Goal: Contribute content

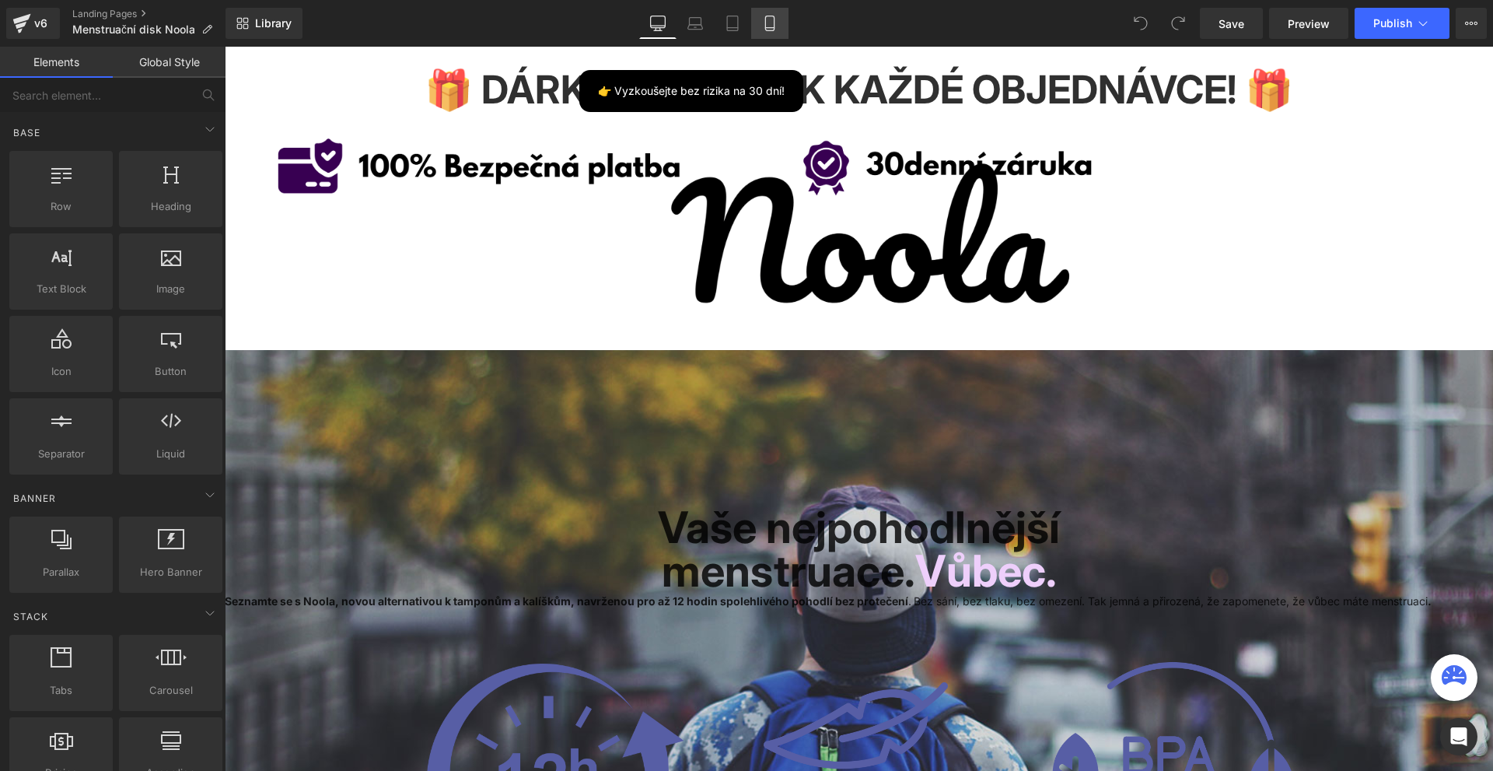
click at [772, 23] on icon at bounding box center [770, 24] width 16 height 16
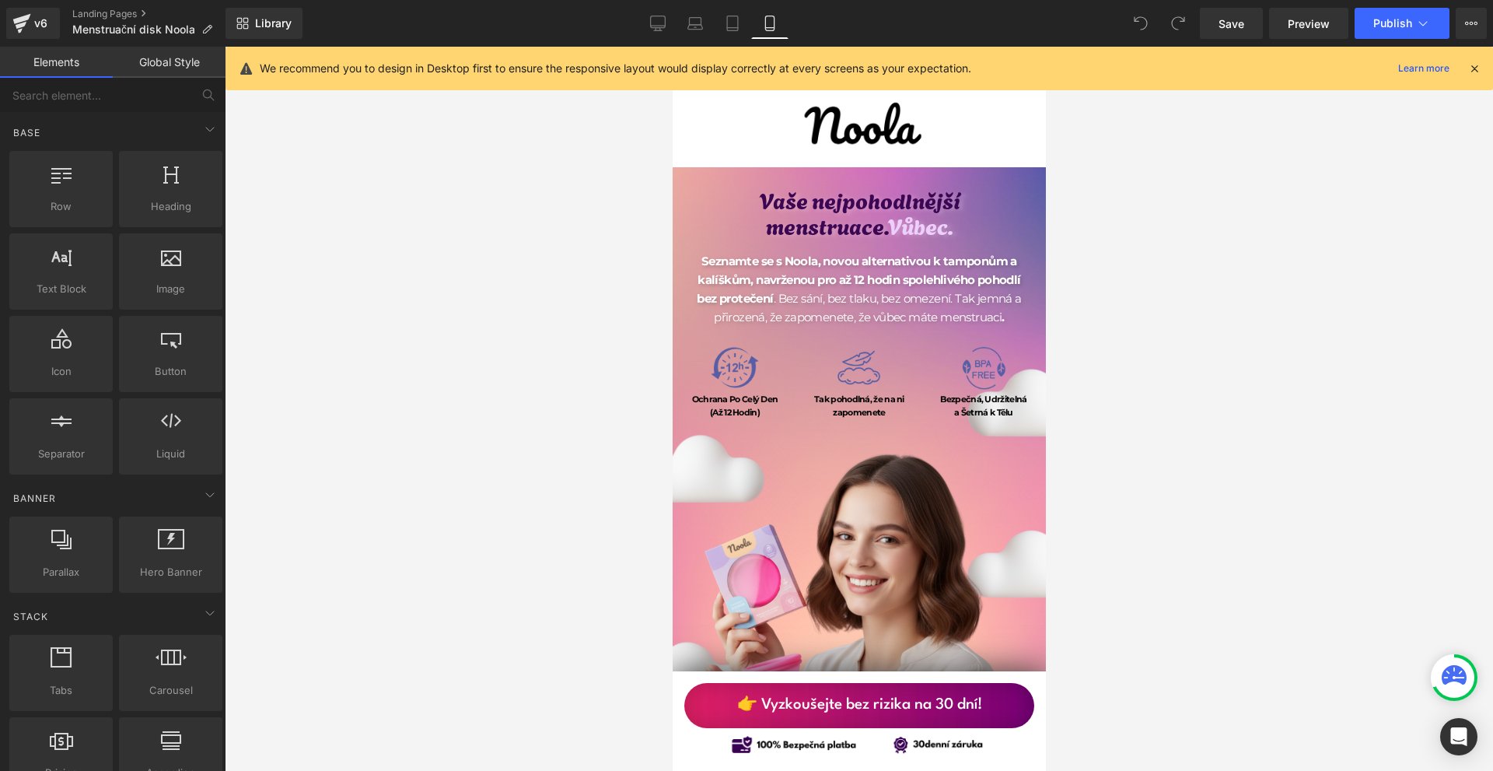
click at [1473, 70] on icon at bounding box center [1474, 68] width 14 height 14
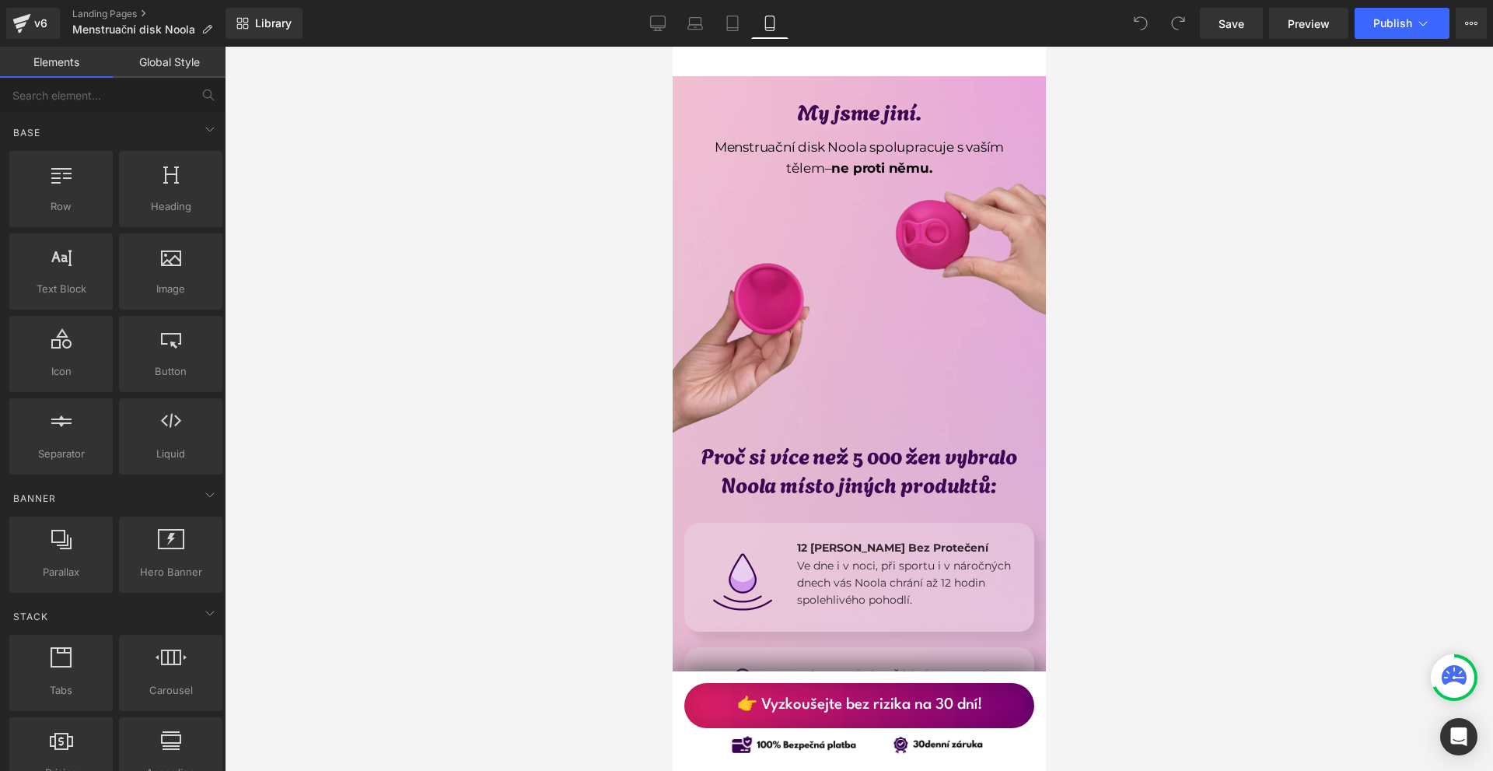
scroll to position [1400, 0]
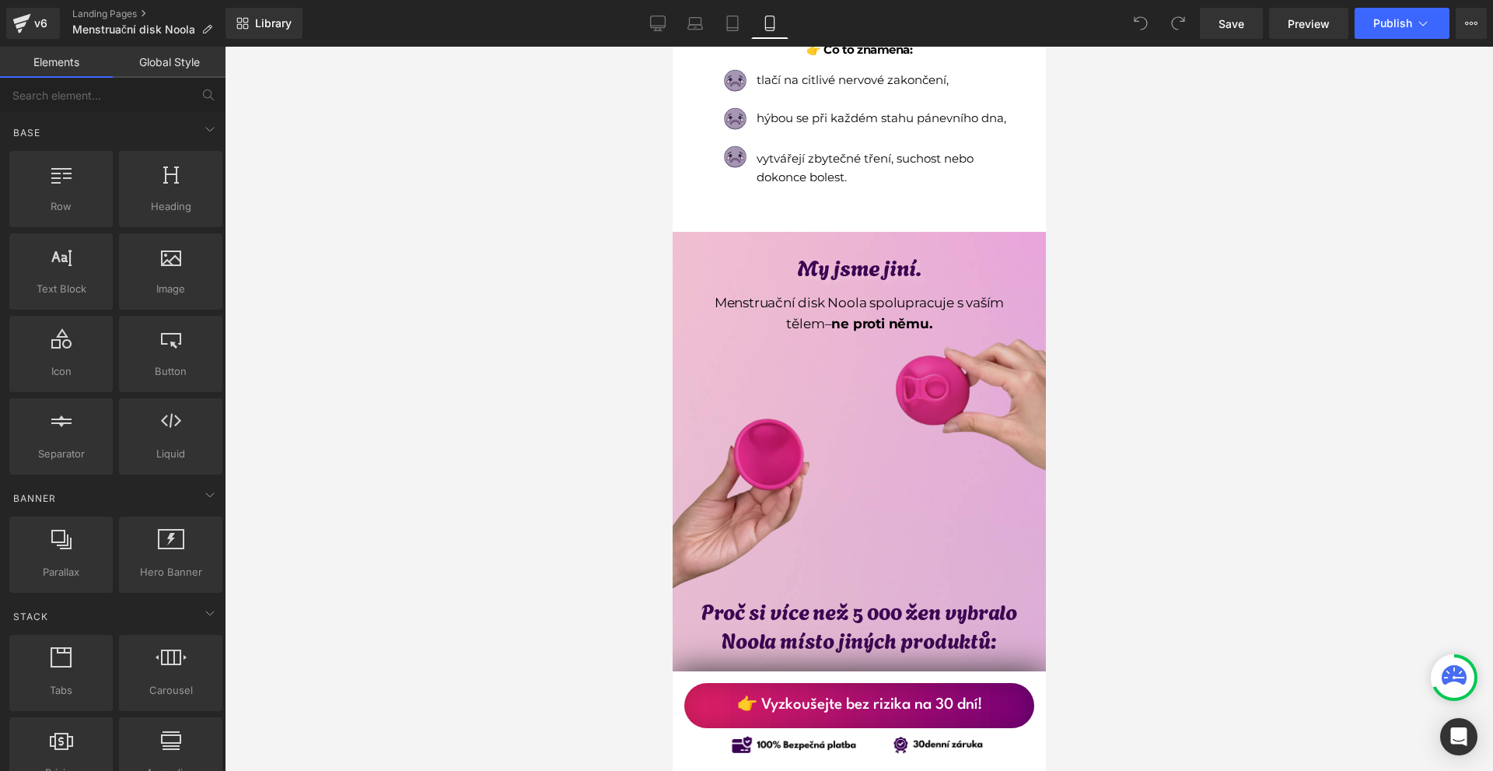
click at [898, 370] on img at bounding box center [858, 444] width 381 height 381
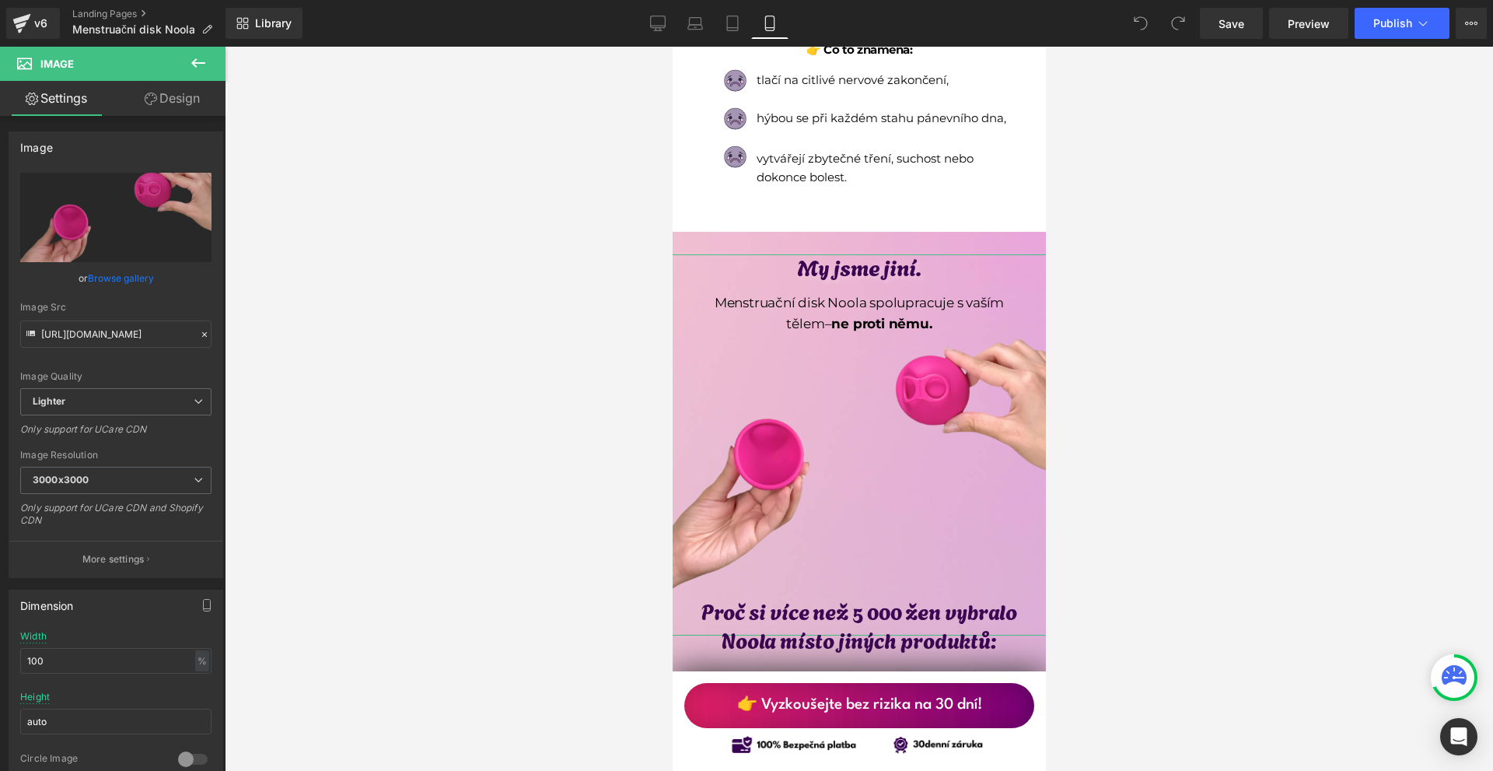
click at [212, 100] on link "Design" at bounding box center [172, 98] width 113 height 35
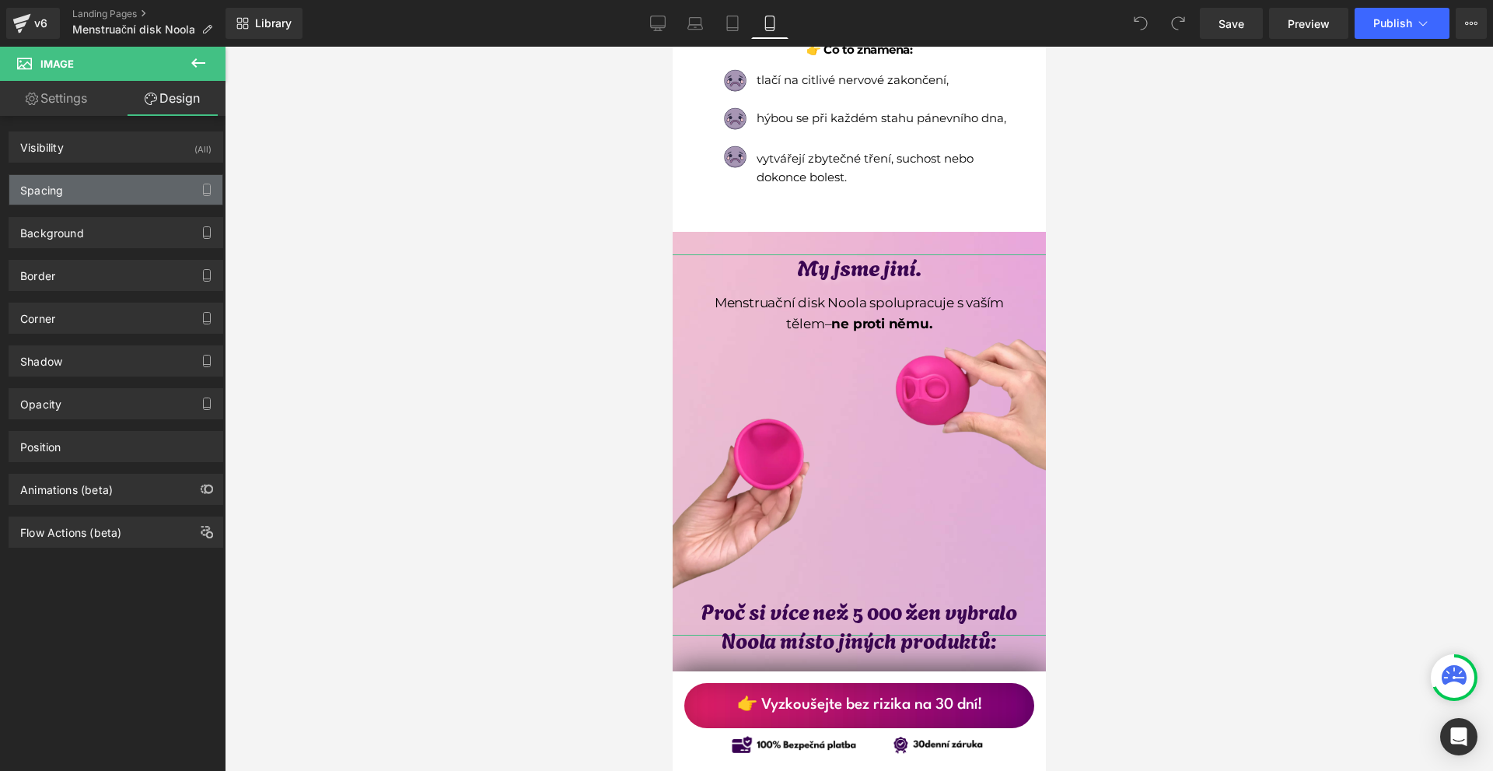
click at [124, 191] on div "Spacing" at bounding box center [115, 190] width 213 height 30
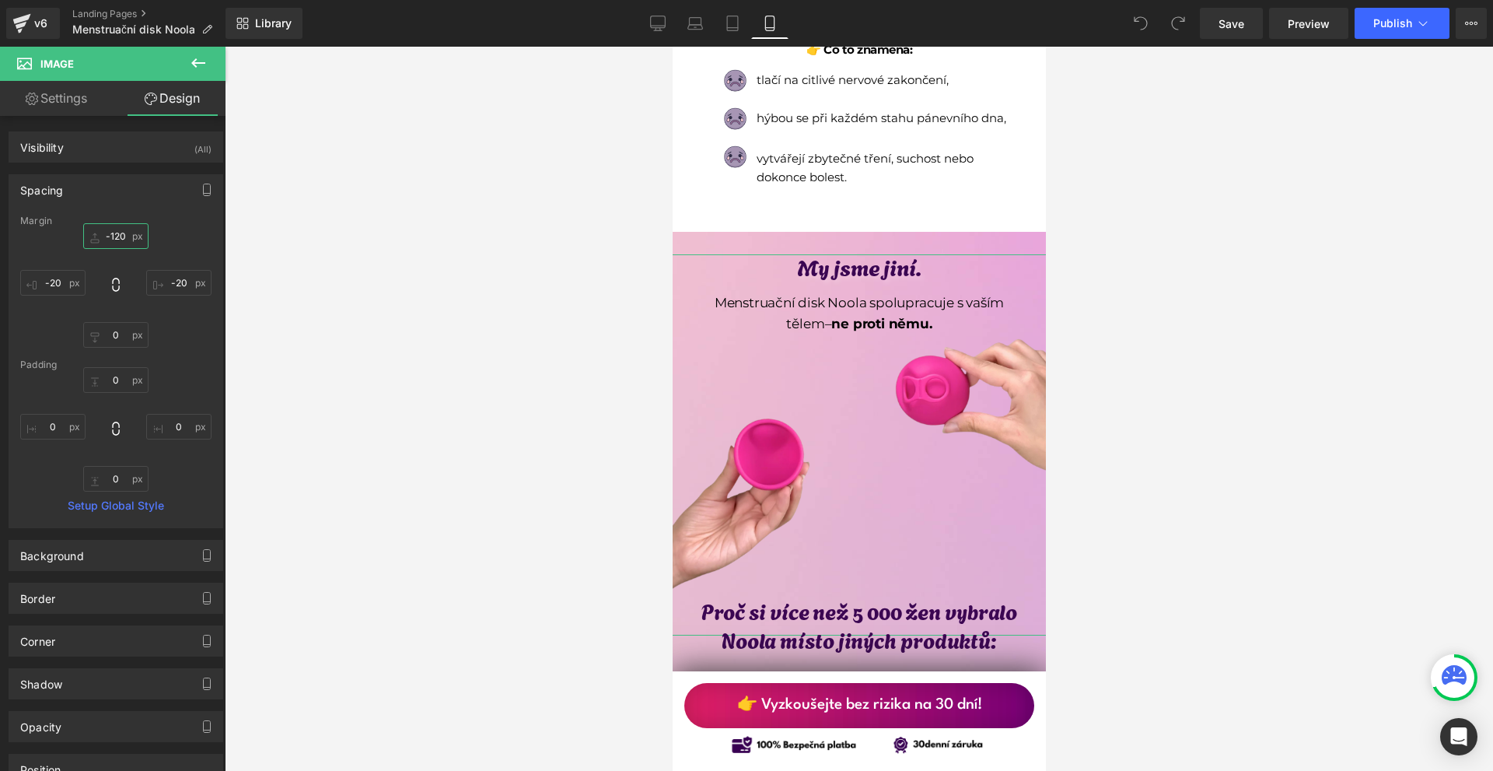
click at [124, 238] on input "-120" at bounding box center [115, 236] width 65 height 26
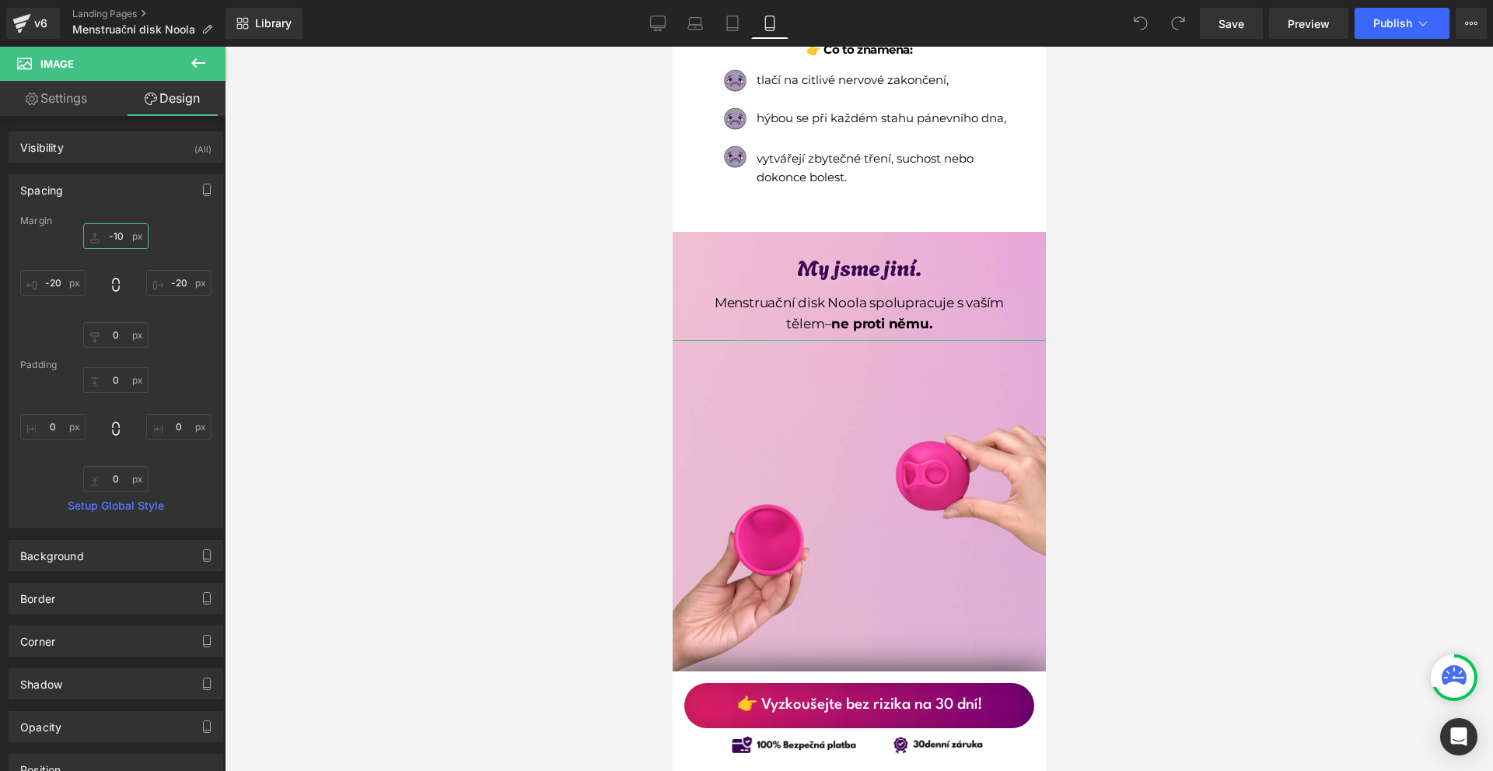
type input "-100"
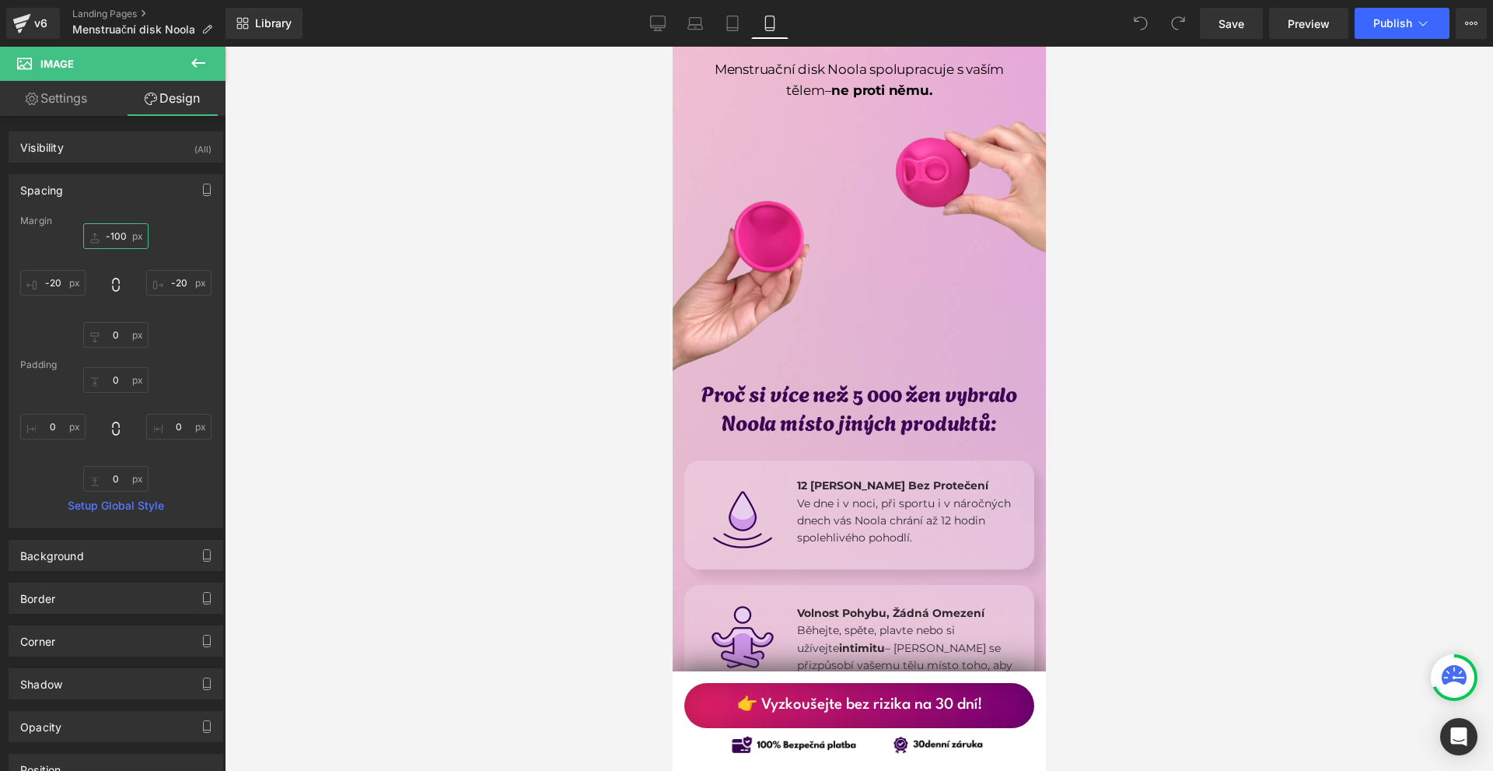
scroll to position [1944, 0]
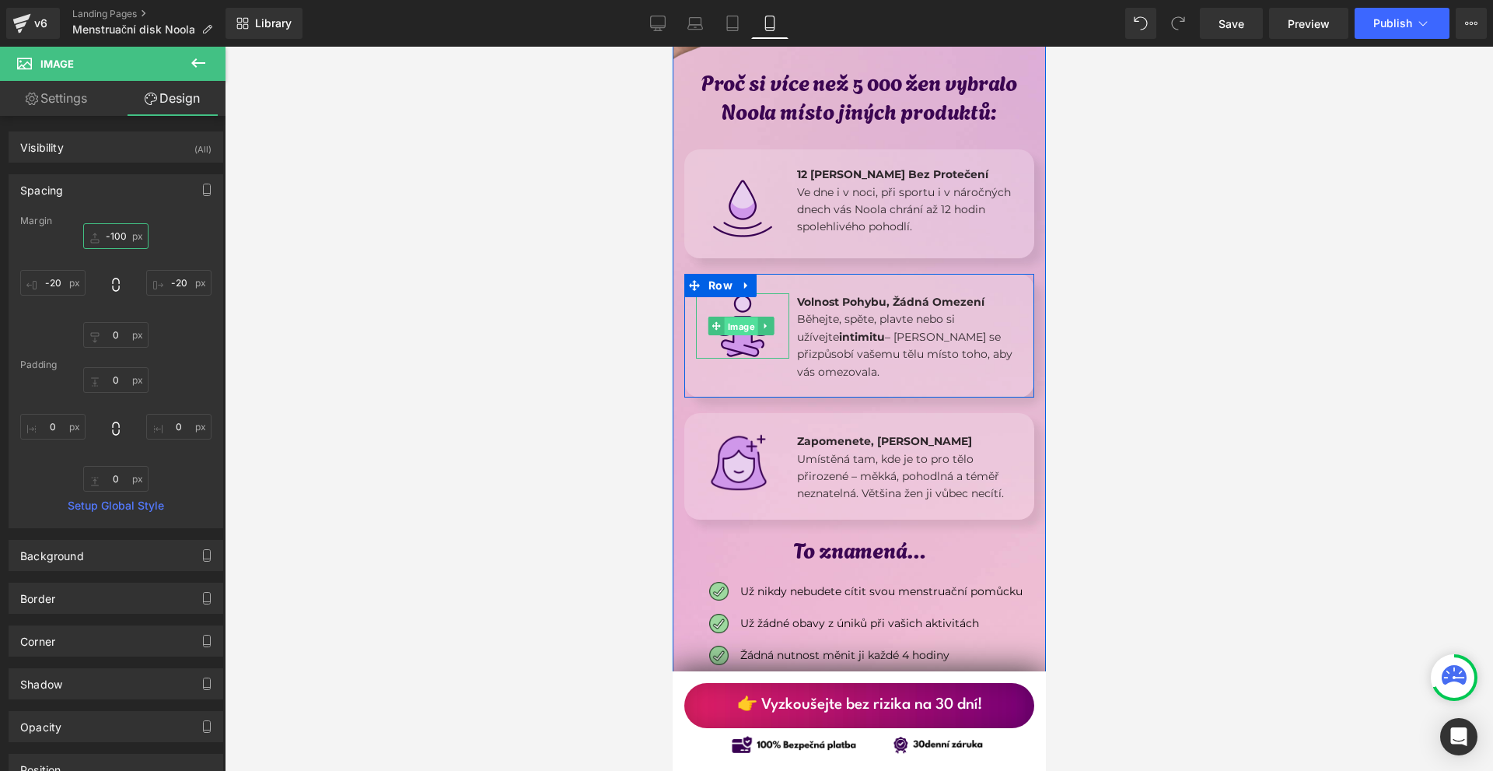
drag, startPoint x: 741, startPoint y: 302, endPoint x: 1236, endPoint y: 317, distance: 495.6
click at [741, 317] on span "Image" at bounding box center [740, 326] width 33 height 19
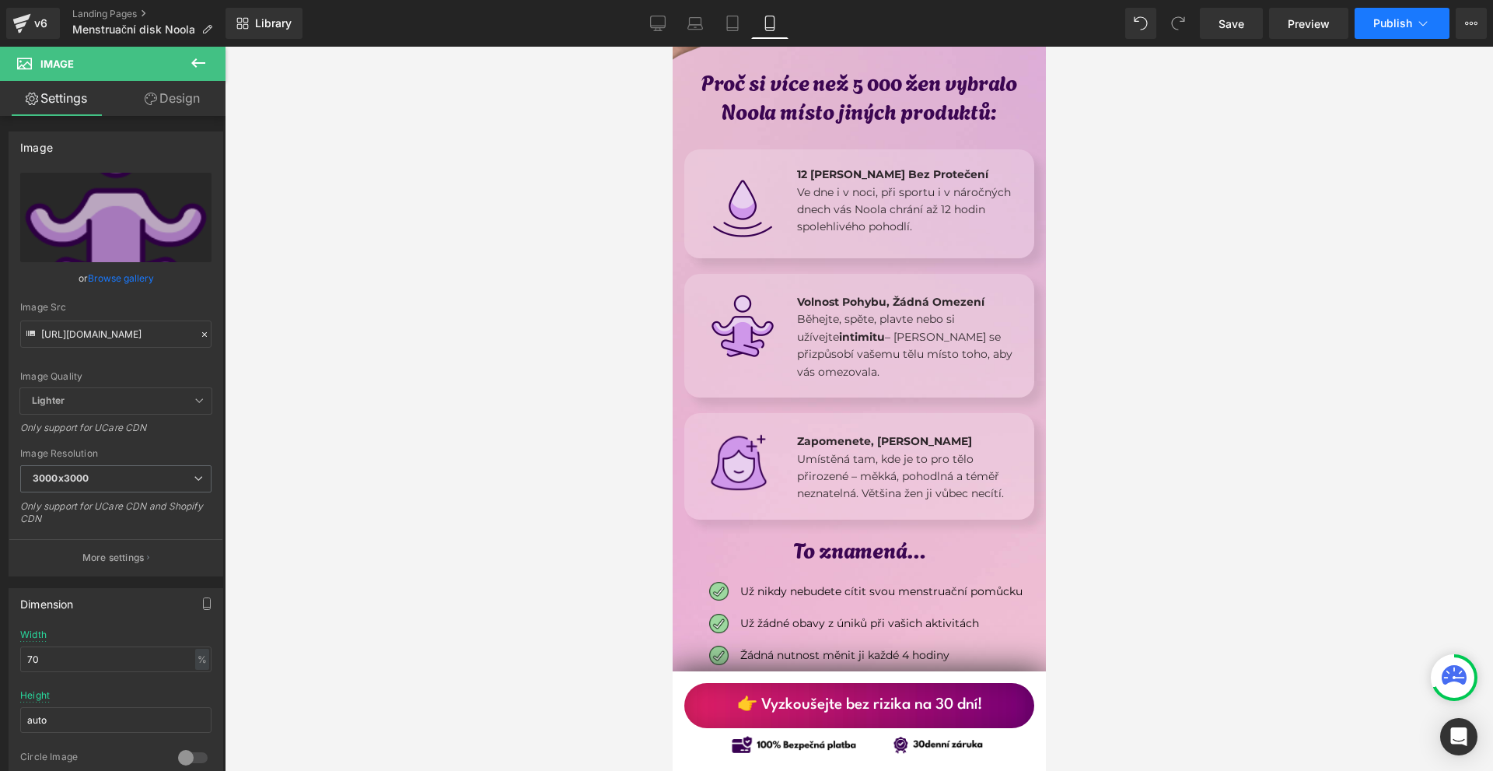
click at [1404, 30] on button "Publish" at bounding box center [1402, 23] width 95 height 31
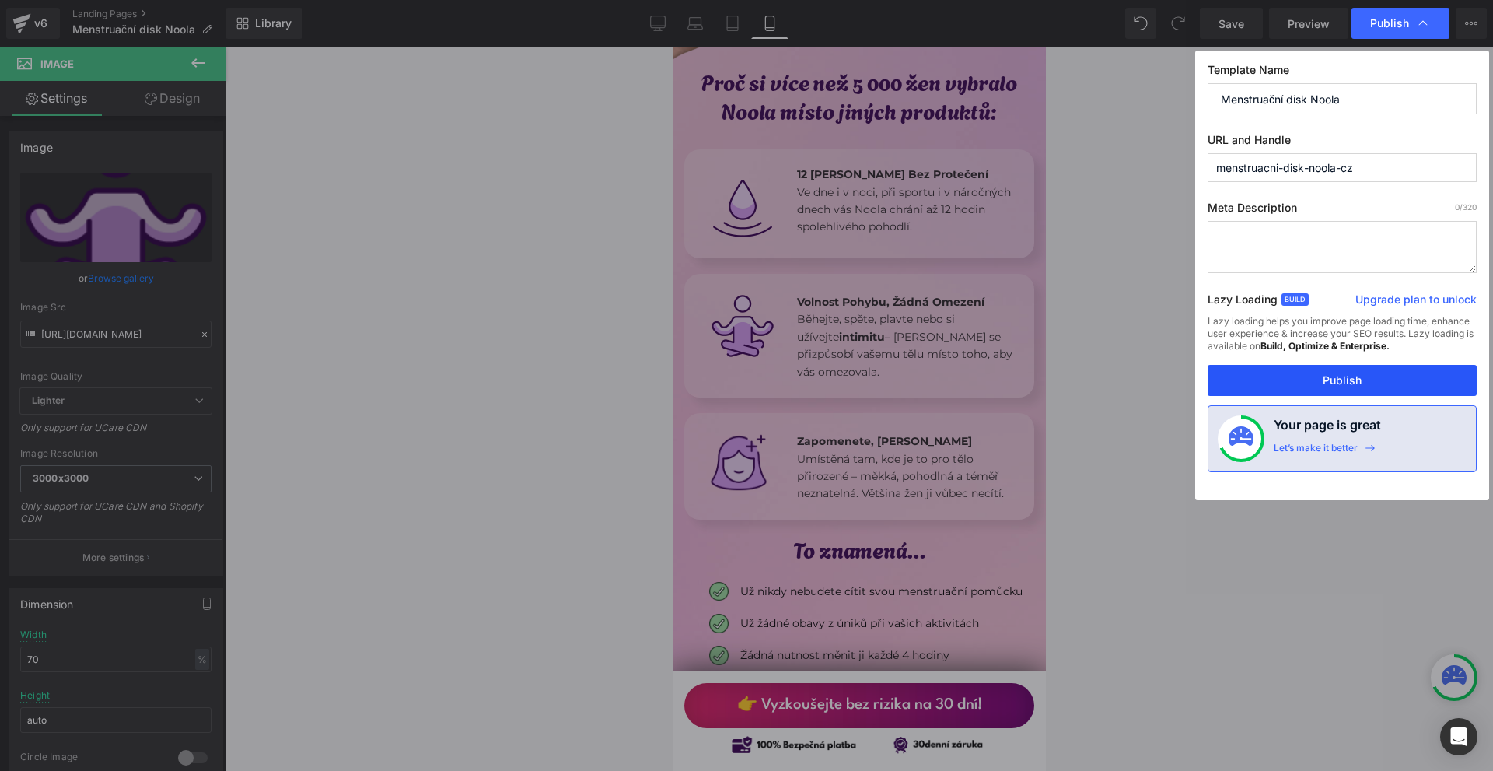
click at [1376, 378] on button "Publish" at bounding box center [1342, 380] width 269 height 31
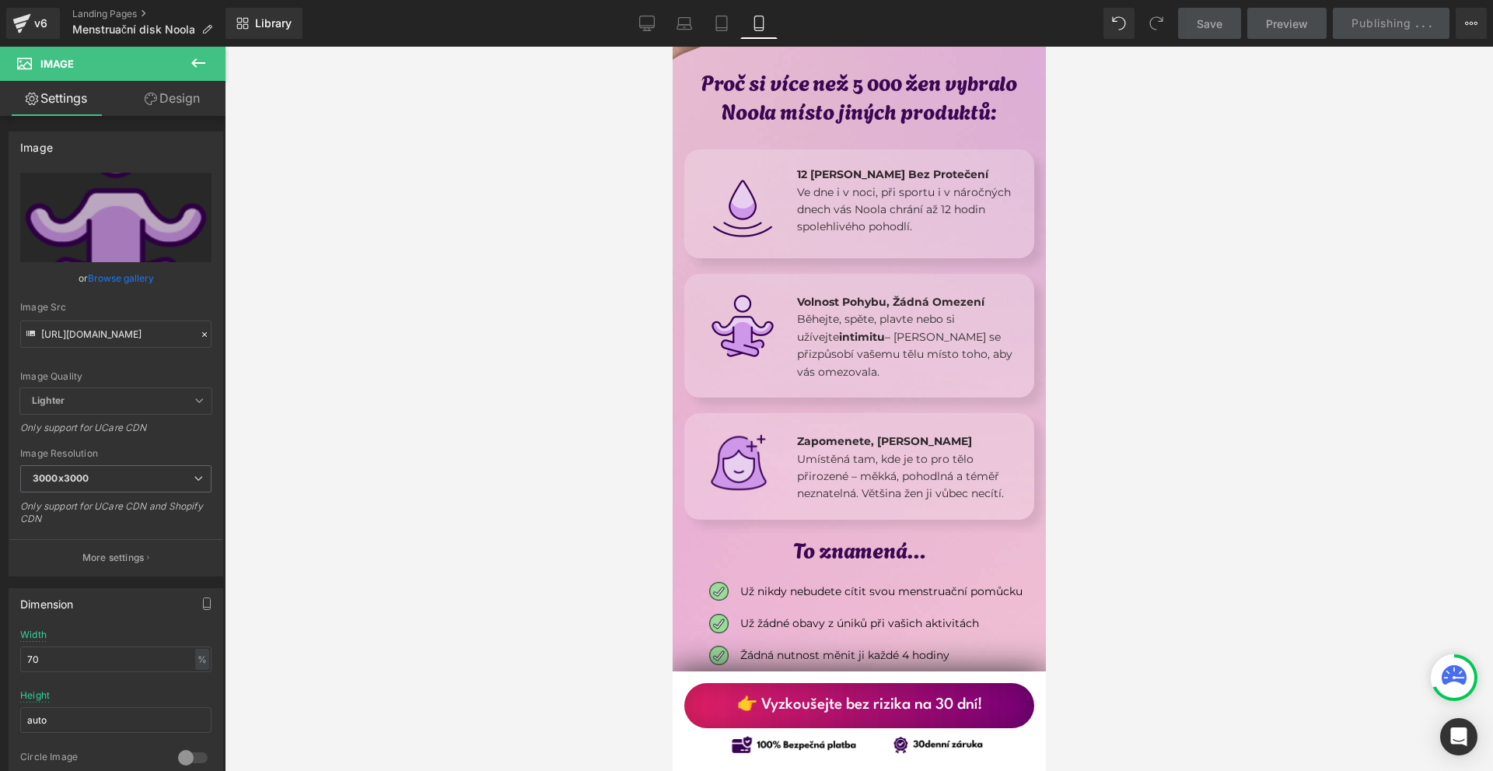
scroll to position [2411, 0]
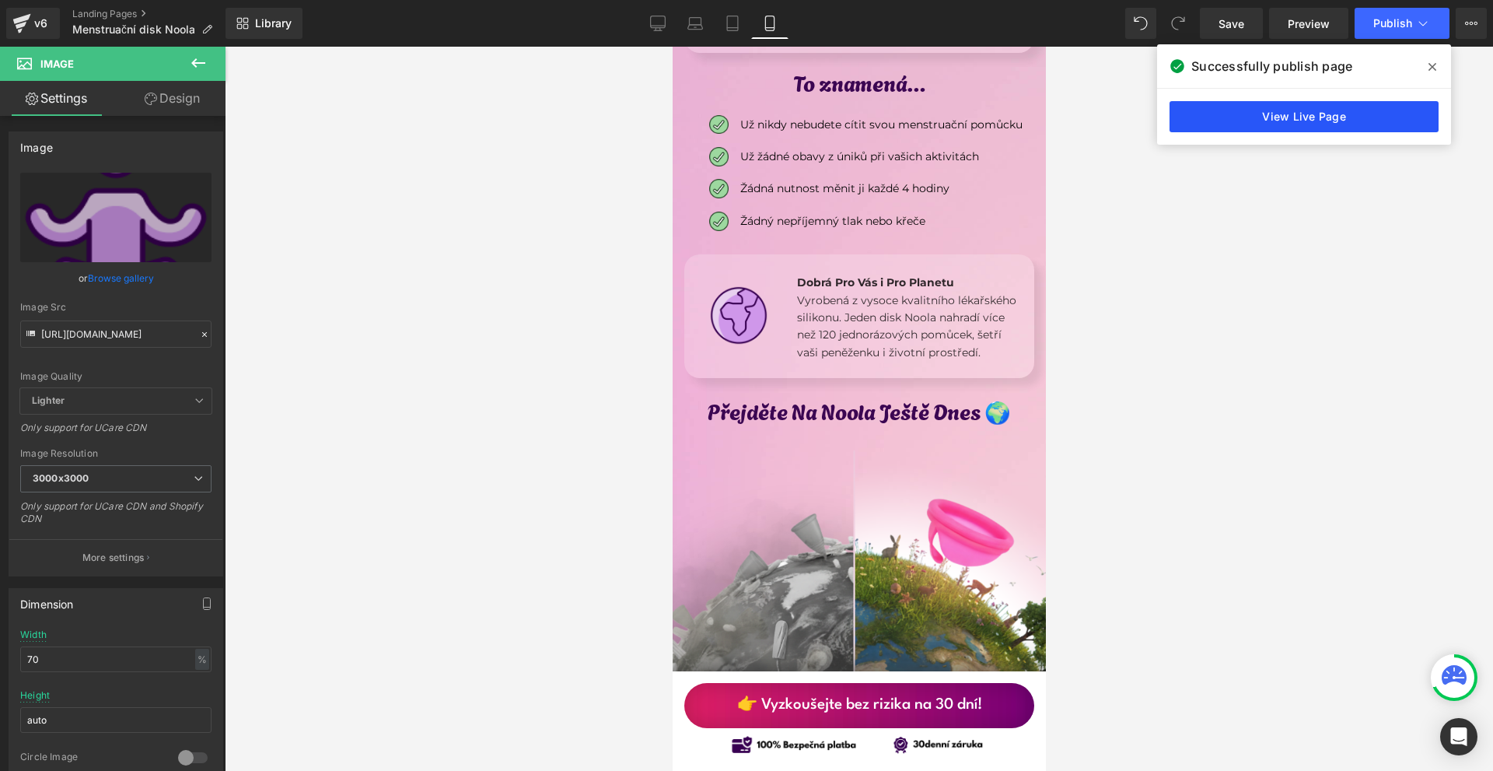
click at [1268, 128] on link "View Live Page" at bounding box center [1304, 116] width 269 height 31
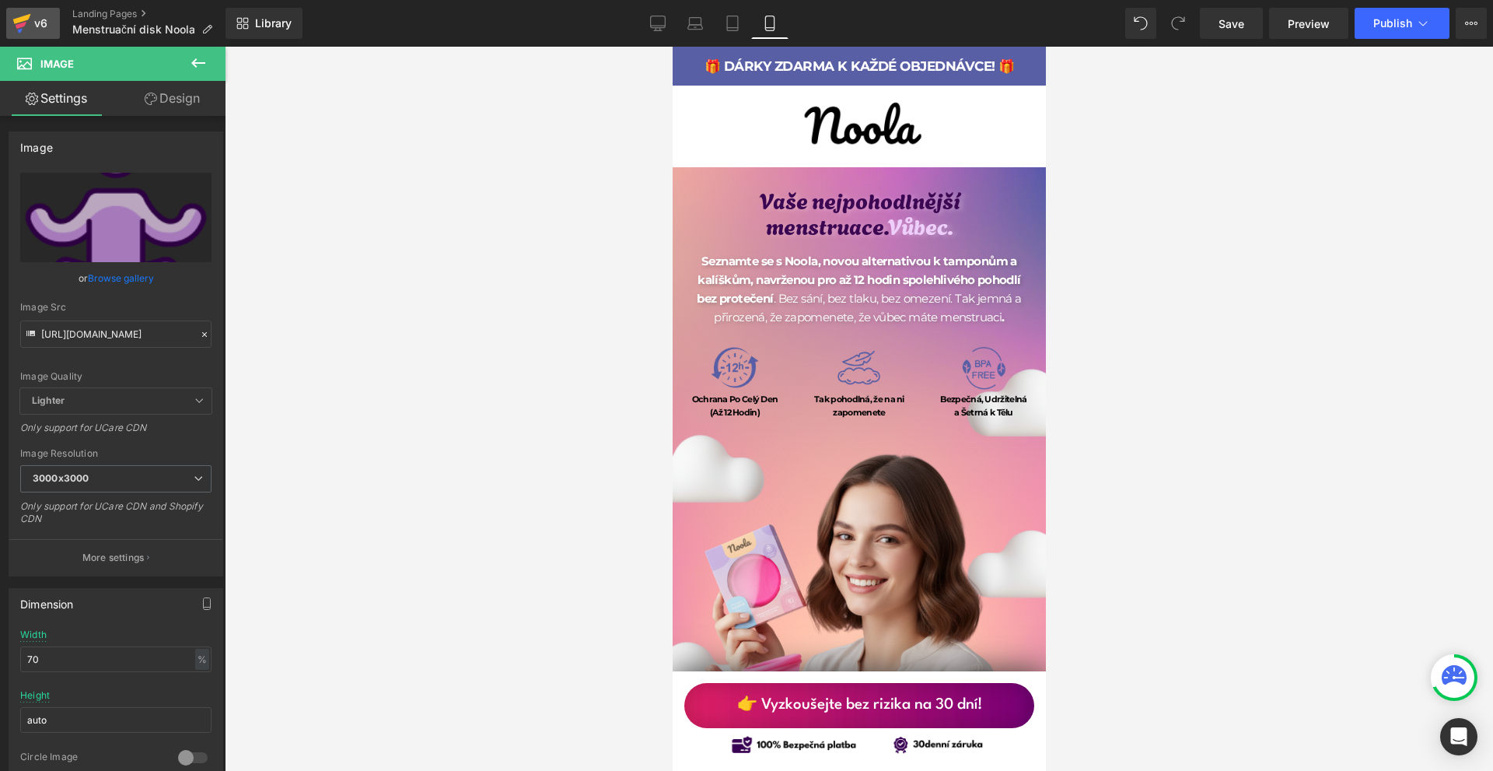
click at [39, 26] on div "v6" at bounding box center [40, 23] width 19 height 20
